Goal: Task Accomplishment & Management: Manage account settings

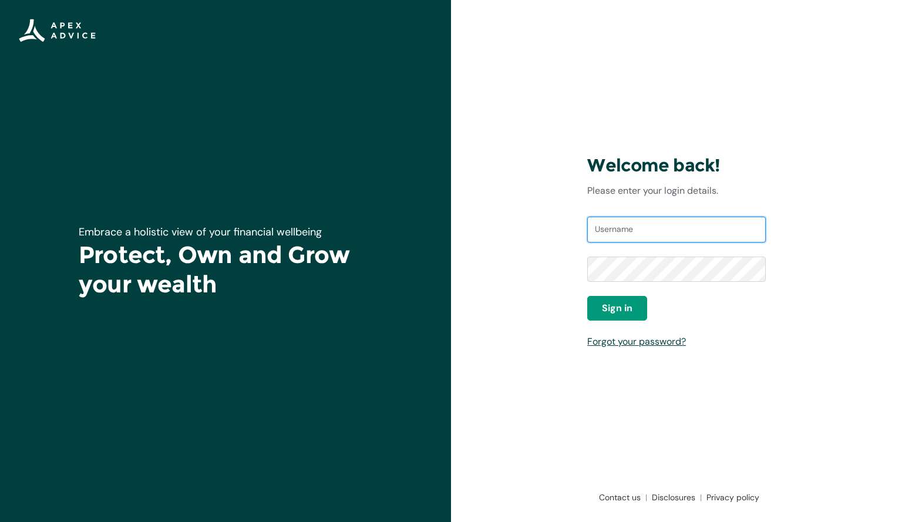
click at [659, 221] on input "Username" at bounding box center [676, 230] width 179 height 26
type input "[EMAIL_ADDRESS][DOMAIN_NAME]"
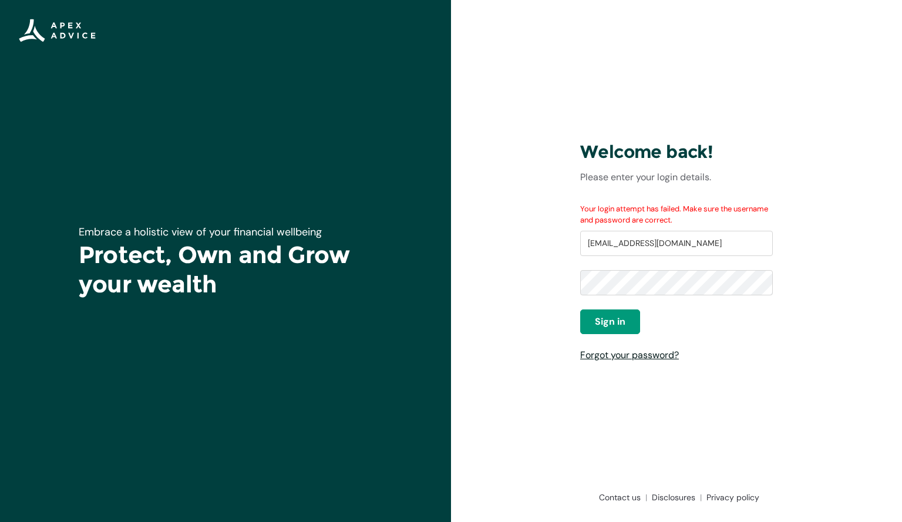
click at [634, 355] on link "Forgot your password?" at bounding box center [629, 355] width 99 height 12
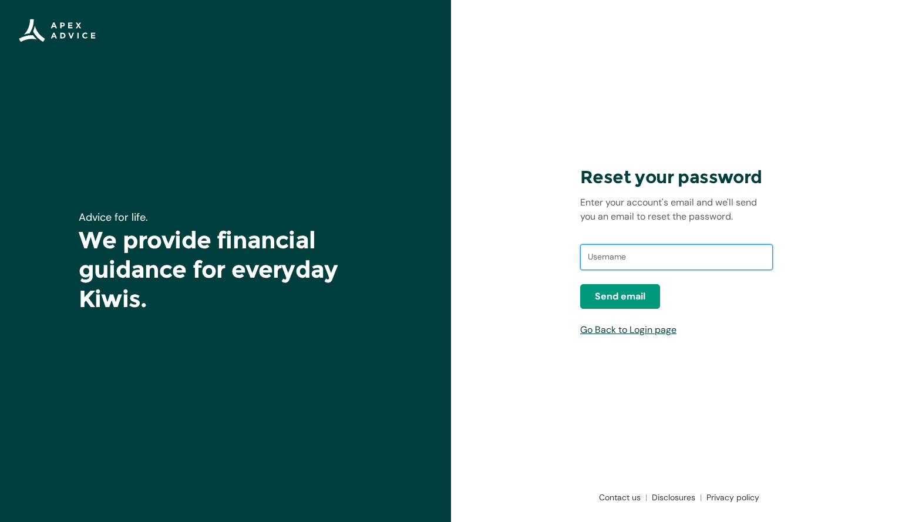
click at [632, 263] on input "text" at bounding box center [676, 257] width 193 height 26
type input "natashateepa08@gmail.com"
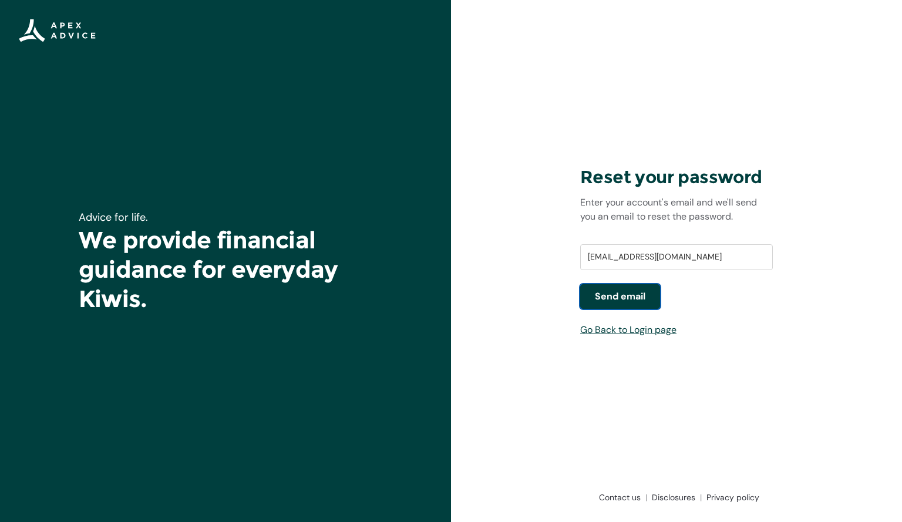
click at [605, 305] on button "Send email" at bounding box center [620, 296] width 80 height 25
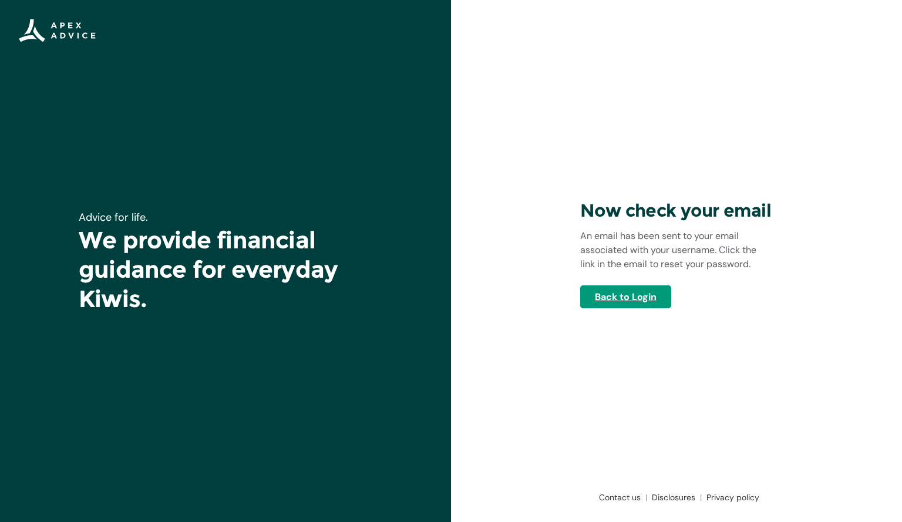
click at [652, 297] on link "Back to Login" at bounding box center [625, 296] width 91 height 23
